Goal: Transaction & Acquisition: Purchase product/service

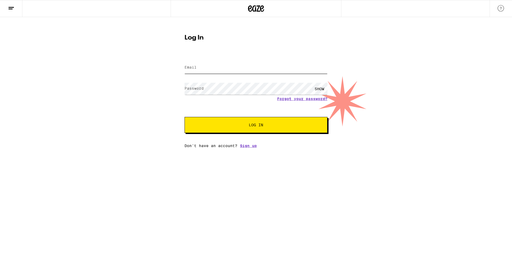
type input "[EMAIL_ADDRESS][DOMAIN_NAME]"
click at [310, 108] on div at bounding box center [262, 125] width 109 height 61
click at [258, 126] on span "Log In" at bounding box center [256, 125] width 14 height 4
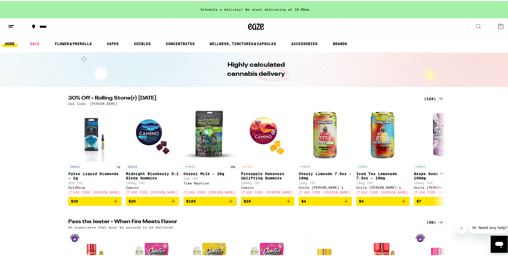
click at [425, 98] on div "(124)" at bounding box center [434, 97] width 20 height 6
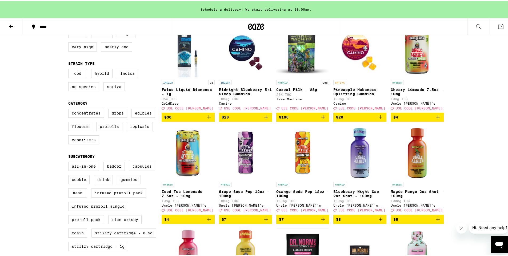
scroll to position [98, 0]
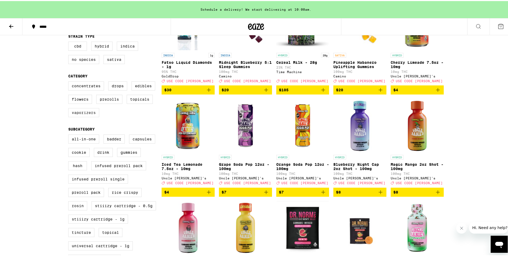
click at [88, 116] on label "Vaporizers" at bounding box center [83, 111] width 31 height 9
click at [70, 81] on input "Vaporizers" at bounding box center [69, 81] width 0 height 0
checkbox input "true"
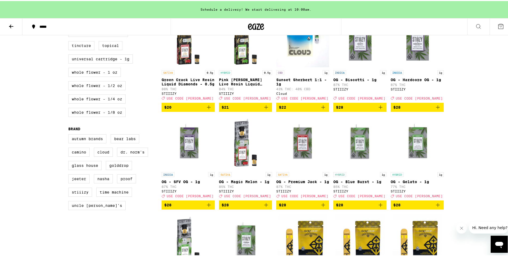
scroll to position [203, 0]
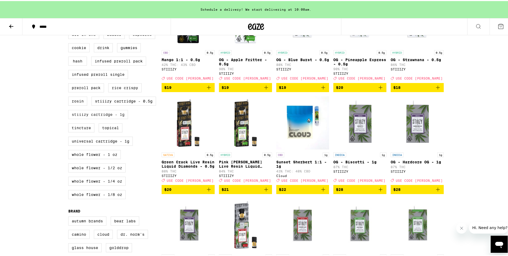
click at [107, 118] on label "STIIIZY Cartridge - 1g" at bounding box center [98, 113] width 60 height 9
click at [70, 30] on input "STIIIZY Cartridge - 1g" at bounding box center [69, 30] width 0 height 0
checkbox input "true"
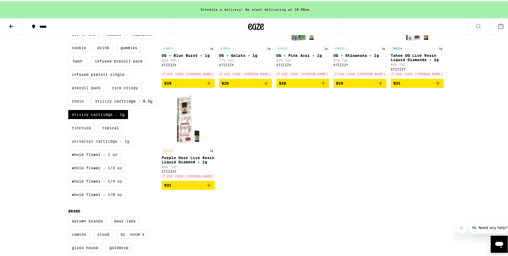
click at [105, 144] on label "Universal Cartridge - 1g" at bounding box center [100, 139] width 64 height 9
click at [70, 30] on input "Universal Cartridge - 1g" at bounding box center [69, 30] width 0 height 0
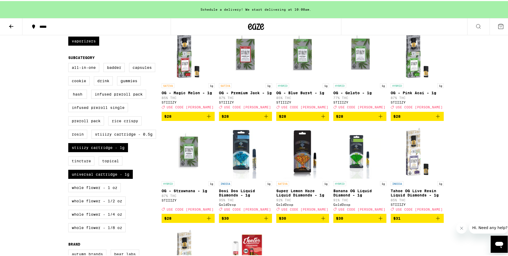
scroll to position [176, 0]
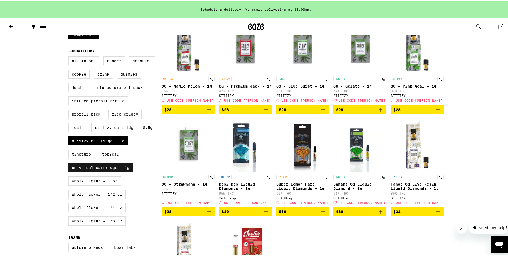
click at [97, 171] on label "Universal Cartridge - 1g" at bounding box center [100, 166] width 64 height 9
click at [70, 56] on input "Universal Cartridge - 1g" at bounding box center [69, 56] width 0 height 0
checkbox input "false"
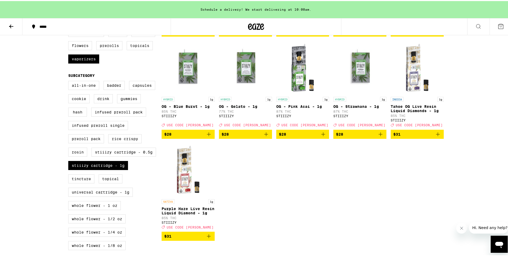
scroll to position [155, 0]
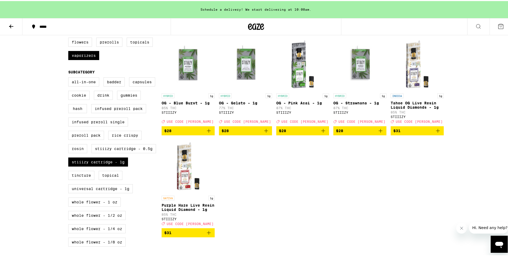
click at [205, 235] on icon "Add to bag" at bounding box center [208, 231] width 6 height 6
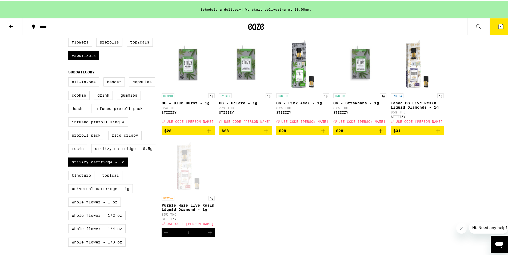
click at [207, 235] on icon "Increment" at bounding box center [210, 231] width 6 height 6
click at [434, 133] on icon "Add to bag" at bounding box center [437, 129] width 6 height 6
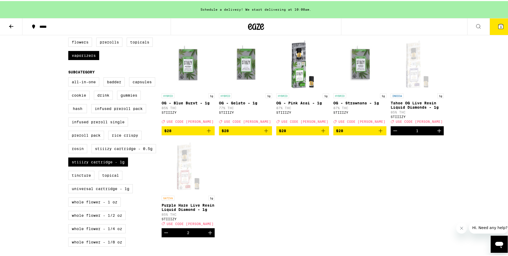
click at [436, 133] on icon "Increment" at bounding box center [439, 129] width 6 height 6
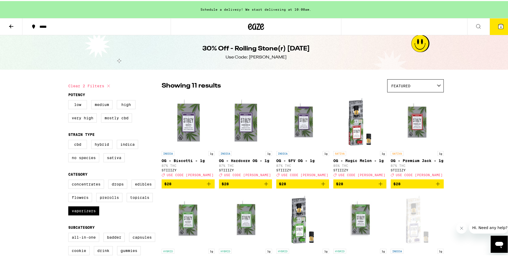
scroll to position [0, 0]
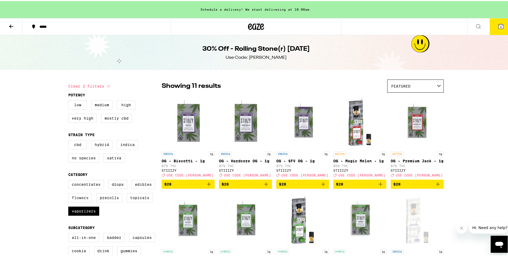
click at [72, 201] on label "Flowers" at bounding box center [80, 196] width 24 height 9
click at [70, 180] on input "Flowers" at bounding box center [69, 179] width 0 height 0
checkbox input "true"
click at [74, 214] on label "Vaporizers" at bounding box center [83, 209] width 31 height 9
click at [70, 180] on input "Vaporizers" at bounding box center [69, 179] width 0 height 0
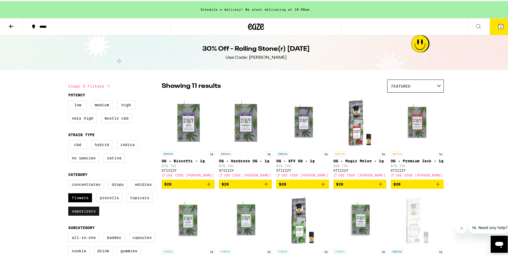
checkbox input "false"
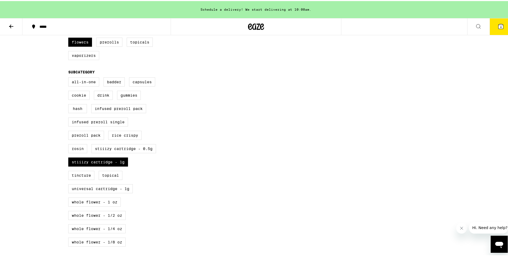
scroll to position [159, 0]
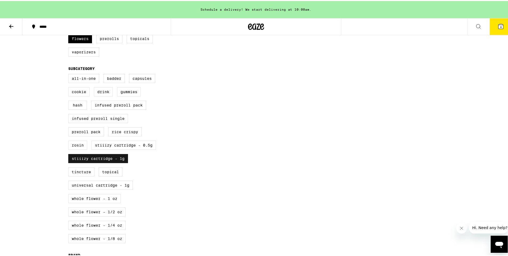
click at [112, 162] on label "STIIIZY Cartridge - 1g" at bounding box center [98, 157] width 60 height 9
click at [70, 74] on input "STIIIZY Cartridge - 1g" at bounding box center [69, 74] width 0 height 0
checkbox input "false"
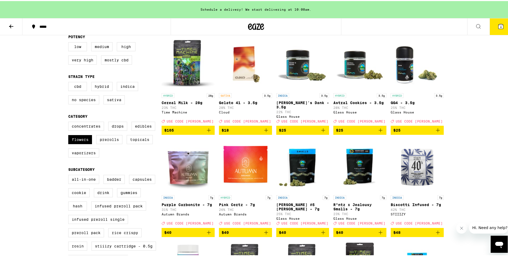
scroll to position [51, 0]
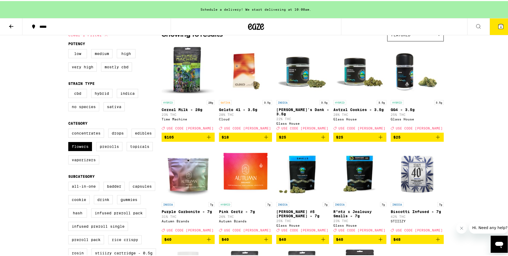
click at [207, 135] on icon "Add to bag" at bounding box center [209, 136] width 4 height 4
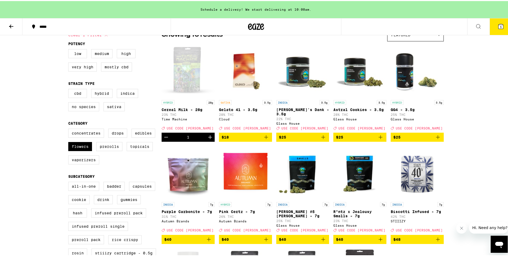
click at [346, 42] on div "Showing 16 results Featured Featured Price: Low to High Price: High to Low HYBR…" at bounding box center [302, 240] width 282 height 427
click at [500, 26] on span "5" at bounding box center [501, 25] width 2 height 3
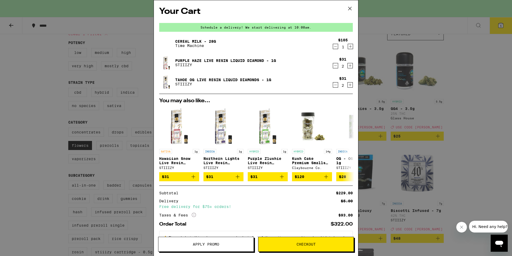
click at [333, 87] on icon "Decrement" at bounding box center [335, 85] width 5 height 6
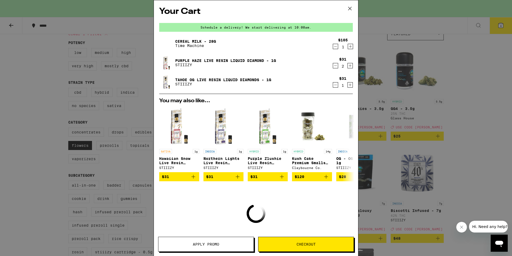
click at [333, 86] on icon "Decrement" at bounding box center [335, 85] width 5 height 6
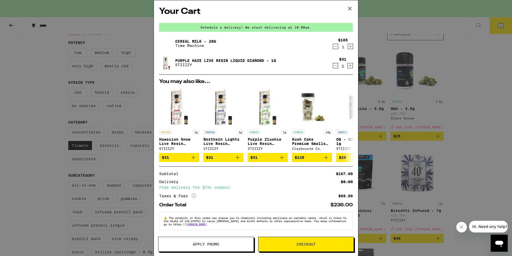
click at [333, 66] on icon "Decrement" at bounding box center [335, 65] width 5 height 6
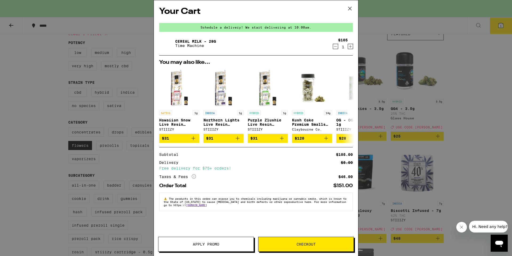
click at [204, 245] on span "Apply Promo" at bounding box center [206, 244] width 26 height 4
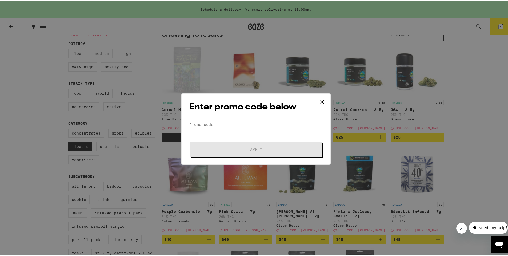
click at [219, 123] on input "Promo Code" at bounding box center [256, 123] width 134 height 8
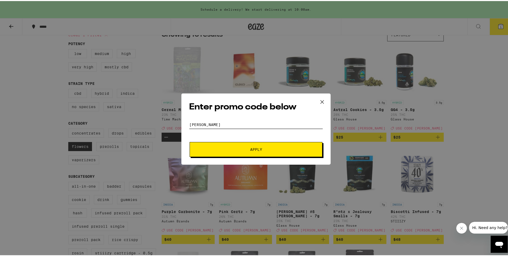
type input "[PERSON_NAME]"
click at [240, 150] on button "Apply" at bounding box center [255, 148] width 133 height 15
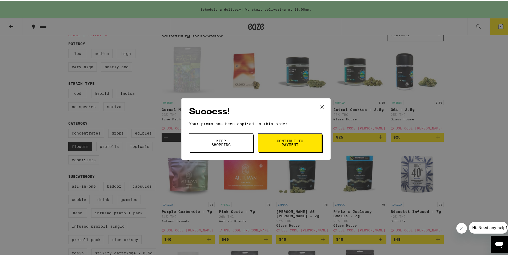
click at [264, 143] on button "Continue to payment" at bounding box center [290, 141] width 64 height 19
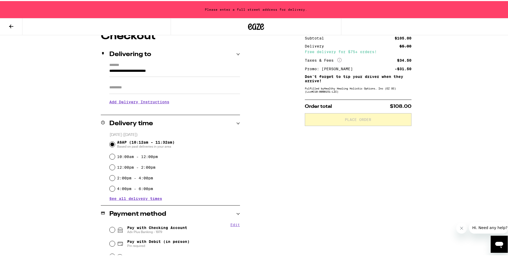
scroll to position [99, 0]
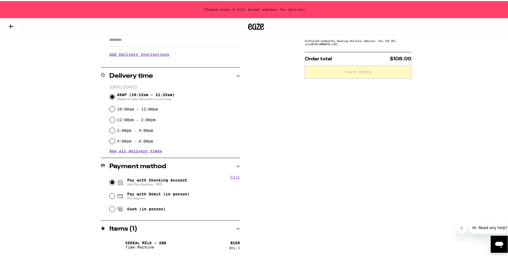
click at [110, 181] on input "Pay with Checking Account Adv Plus Banking - 1979" at bounding box center [112, 180] width 5 height 5
radio input "true"
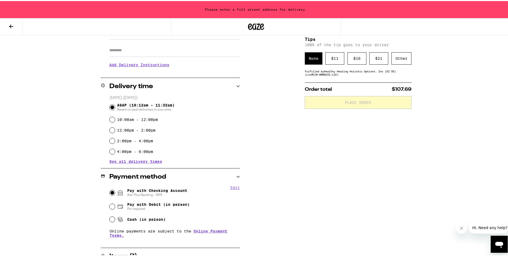
scroll to position [86, 0]
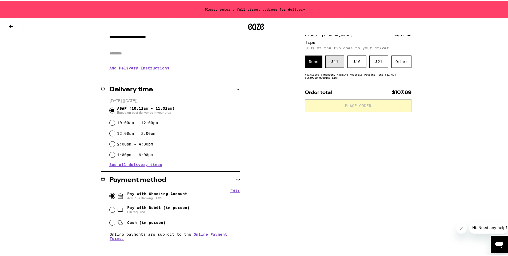
click at [327, 62] on div "$ 11" at bounding box center [334, 60] width 19 height 12
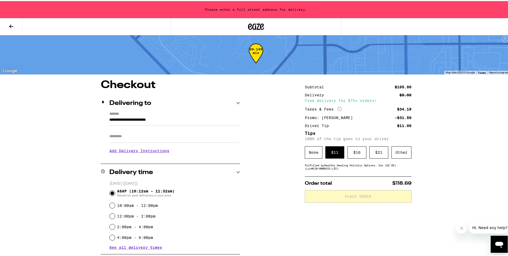
scroll to position [0, 0]
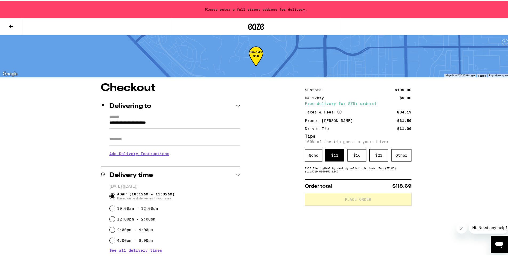
click at [189, 123] on input "**********" at bounding box center [174, 122] width 131 height 9
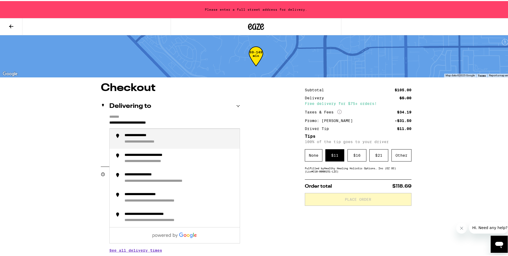
drag, startPoint x: 188, startPoint y: 122, endPoint x: -6, endPoint y: 111, distance: 195.1
click at [0, 111] on html "**********" at bounding box center [256, 186] width 512 height 372
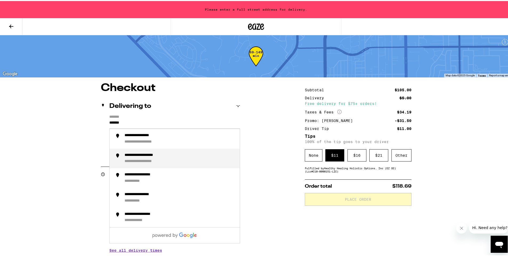
click at [147, 156] on div "**********" at bounding box center [149, 154] width 51 height 5
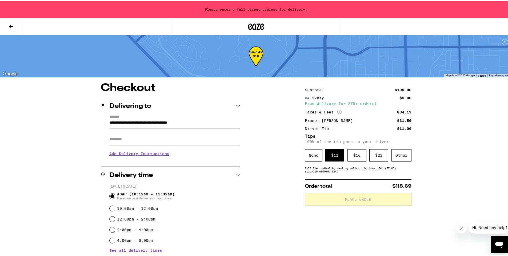
type input "**********"
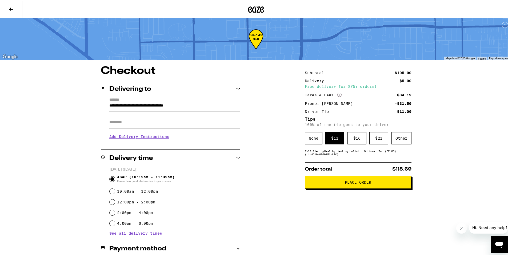
click at [252, 8] on icon at bounding box center [256, 9] width 16 height 10
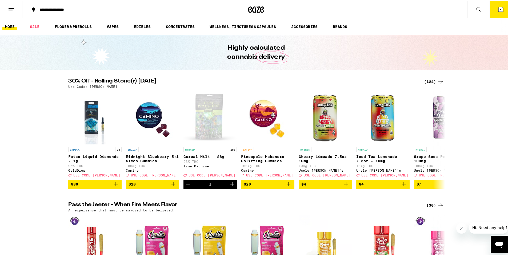
scroll to position [3, 0]
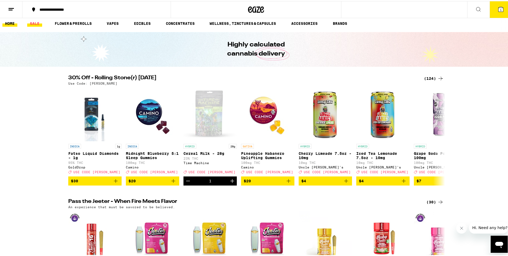
click at [38, 23] on link "SALE" at bounding box center [34, 22] width 15 height 6
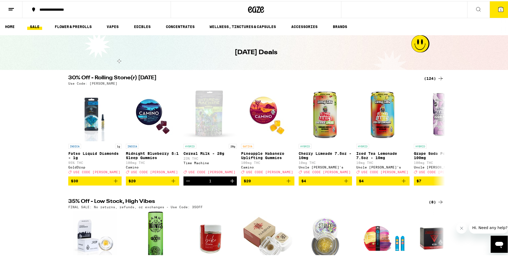
click at [434, 77] on div "(124)" at bounding box center [434, 77] width 20 height 6
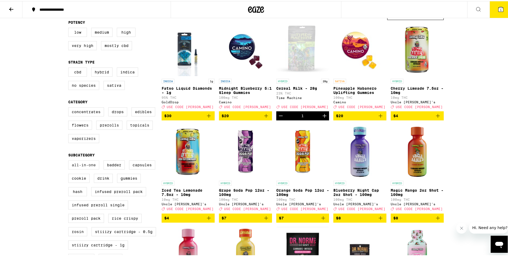
scroll to position [83, 0]
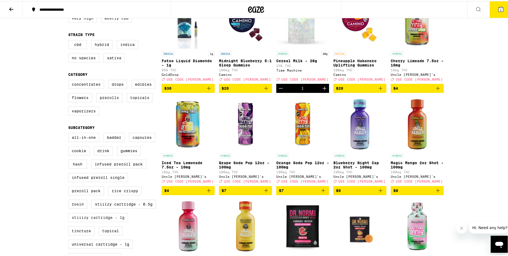
click at [80, 221] on label "STIIIZY Cartridge - 1g" at bounding box center [98, 216] width 60 height 9
click at [70, 133] on input "STIIIZY Cartridge - 1g" at bounding box center [69, 132] width 0 height 0
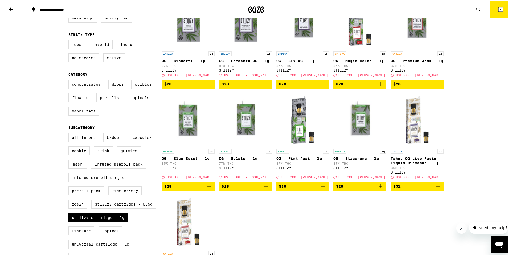
click at [436, 188] on icon "Add to bag" at bounding box center [437, 185] width 6 height 6
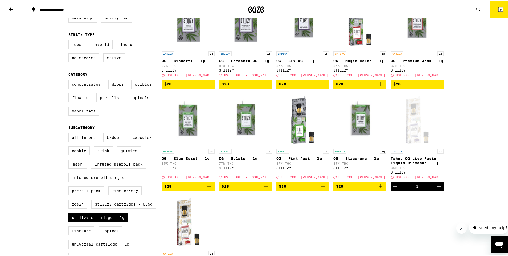
click at [436, 188] on icon "Increment" at bounding box center [439, 185] width 6 height 6
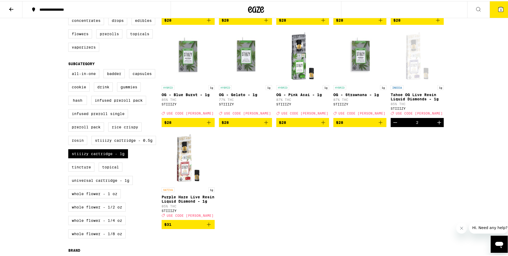
scroll to position [154, 0]
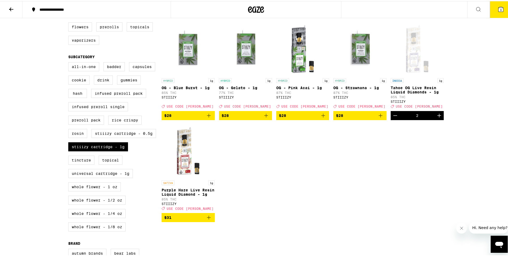
click at [207, 218] on icon "Add to bag" at bounding box center [209, 216] width 4 height 4
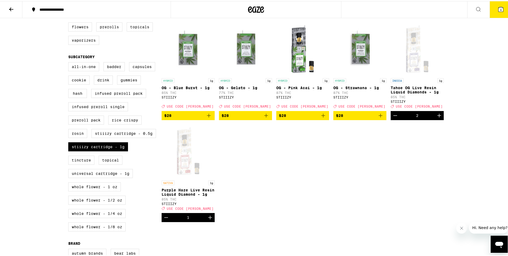
click at [207, 219] on icon "Increment" at bounding box center [210, 216] width 6 height 6
click at [500, 8] on span "5" at bounding box center [501, 8] width 2 height 3
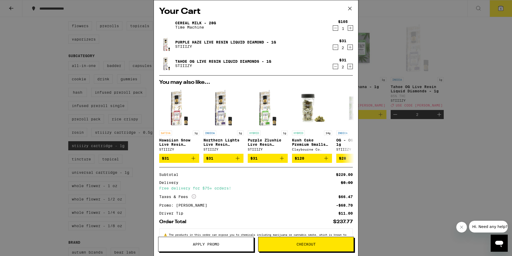
click at [333, 29] on icon "Decrement" at bounding box center [335, 28] width 5 height 6
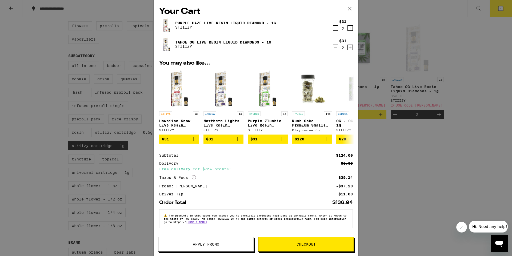
click at [349, 9] on icon at bounding box center [349, 8] width 3 height 3
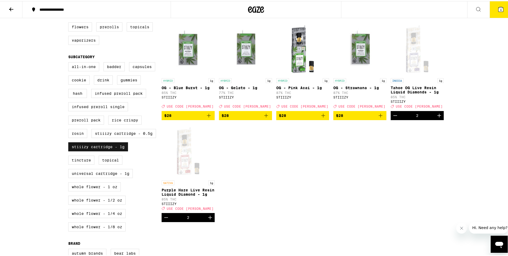
click at [82, 150] on label "STIIIZY Cartridge - 1g" at bounding box center [98, 145] width 60 height 9
click at [70, 62] on input "STIIIZY Cartridge - 1g" at bounding box center [69, 62] width 0 height 0
checkbox input "false"
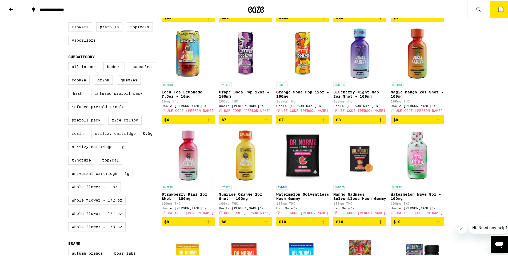
click at [81, 30] on label "Flowers" at bounding box center [80, 25] width 24 height 9
click at [70, 9] on input "Flowers" at bounding box center [69, 9] width 0 height 0
checkbox input "true"
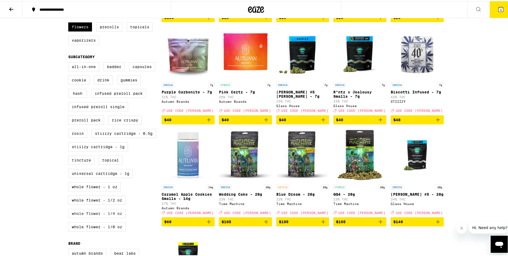
scroll to position [157, 0]
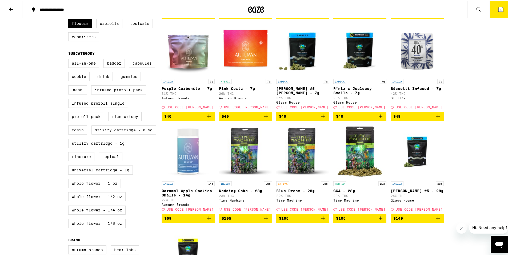
click at [86, 187] on label "Whole Flower - 1 oz" at bounding box center [94, 181] width 52 height 9
click at [70, 59] on input "Whole Flower - 1 oz" at bounding box center [69, 58] width 0 height 0
checkbox input "true"
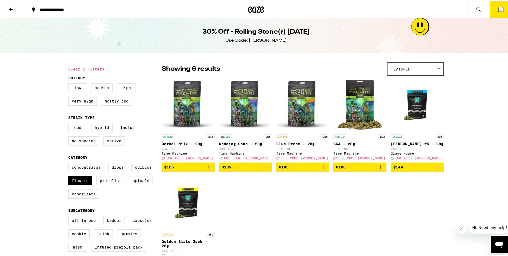
click at [206, 169] on icon "Add to bag" at bounding box center [208, 166] width 6 height 6
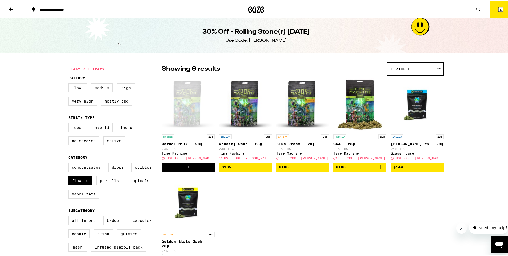
click at [207, 169] on icon "Increment" at bounding box center [210, 166] width 6 height 6
click at [164, 169] on icon "Decrement" at bounding box center [166, 166] width 6 height 6
click at [83, 102] on label "Very High" at bounding box center [82, 99] width 29 height 9
click at [70, 83] on input "Very High" at bounding box center [69, 83] width 0 height 0
checkbox input "true"
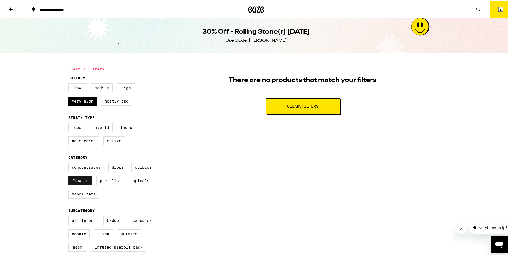
click at [73, 184] on label "Flowers" at bounding box center [80, 179] width 24 height 9
click at [70, 163] on input "Flowers" at bounding box center [69, 162] width 0 height 0
checkbox input "false"
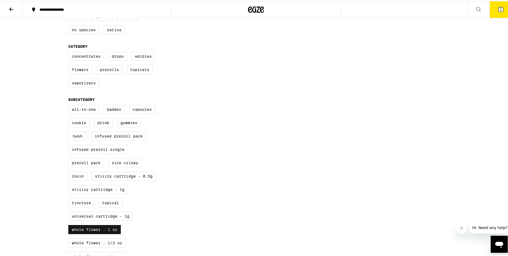
click at [82, 233] on label "Whole Flower - 1 oz" at bounding box center [94, 228] width 52 height 9
click at [70, 105] on input "Whole Flower - 1 oz" at bounding box center [69, 104] width 0 height 0
checkbox input "false"
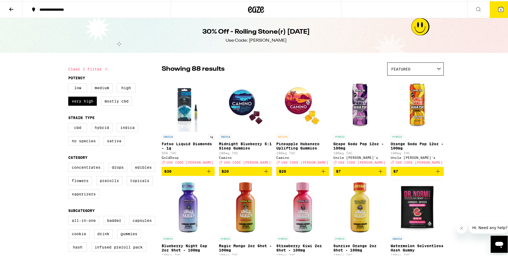
click at [500, 9] on span "5" at bounding box center [501, 8] width 2 height 3
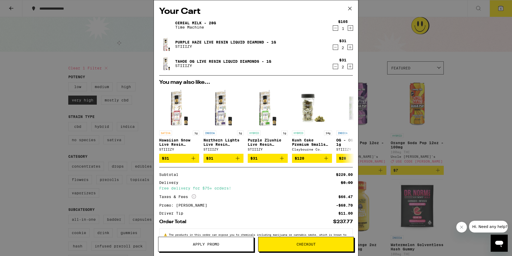
click at [333, 29] on icon "Decrement" at bounding box center [335, 28] width 5 height 6
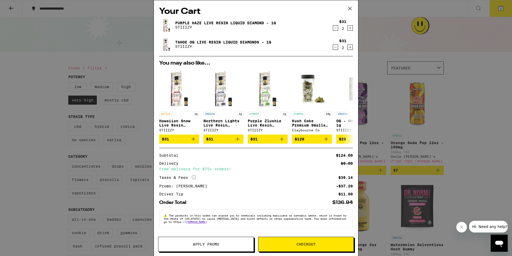
click at [349, 9] on icon at bounding box center [350, 9] width 8 height 8
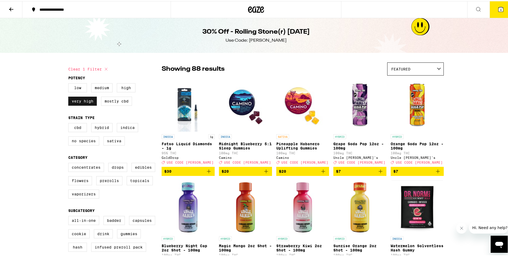
click at [79, 102] on label "Very High" at bounding box center [82, 99] width 29 height 9
click at [70, 83] on input "Very High" at bounding box center [69, 83] width 0 height 0
checkbox input "false"
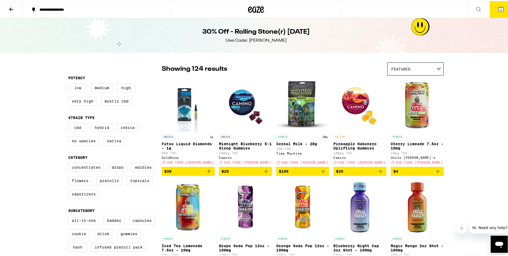
click at [79, 89] on label "Low" at bounding box center [77, 86] width 19 height 9
click at [70, 83] on input "Low" at bounding box center [69, 83] width 0 height 0
checkbox input "true"
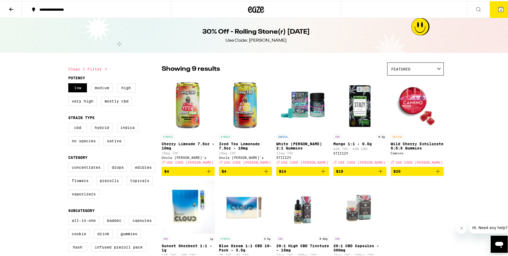
click at [94, 88] on label "Medium" at bounding box center [101, 86] width 21 height 9
click at [70, 83] on input "Medium" at bounding box center [69, 83] width 0 height 0
checkbox input "true"
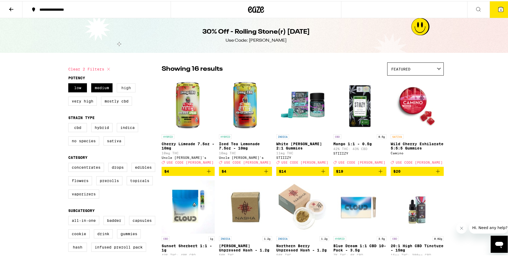
click at [120, 88] on label "High" at bounding box center [126, 86] width 19 height 9
click at [70, 83] on input "High" at bounding box center [69, 83] width 0 height 0
checkbox input "true"
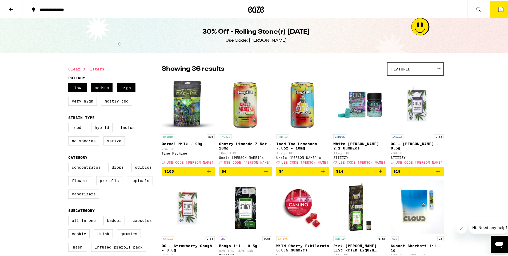
click at [207, 173] on icon "Add to bag" at bounding box center [208, 170] width 6 height 6
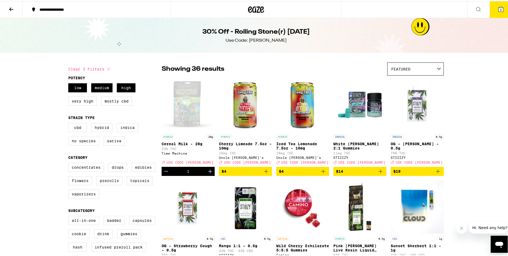
click at [499, 7] on icon at bounding box center [500, 8] width 6 height 6
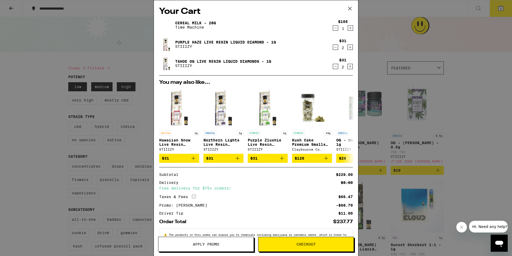
click at [333, 67] on icon "Decrement" at bounding box center [335, 66] width 5 height 6
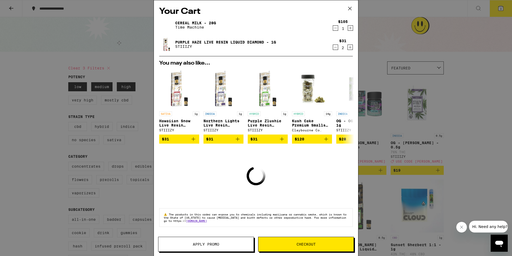
click at [333, 47] on icon "Decrement" at bounding box center [335, 47] width 5 height 6
